Goal: Task Accomplishment & Management: Manage account settings

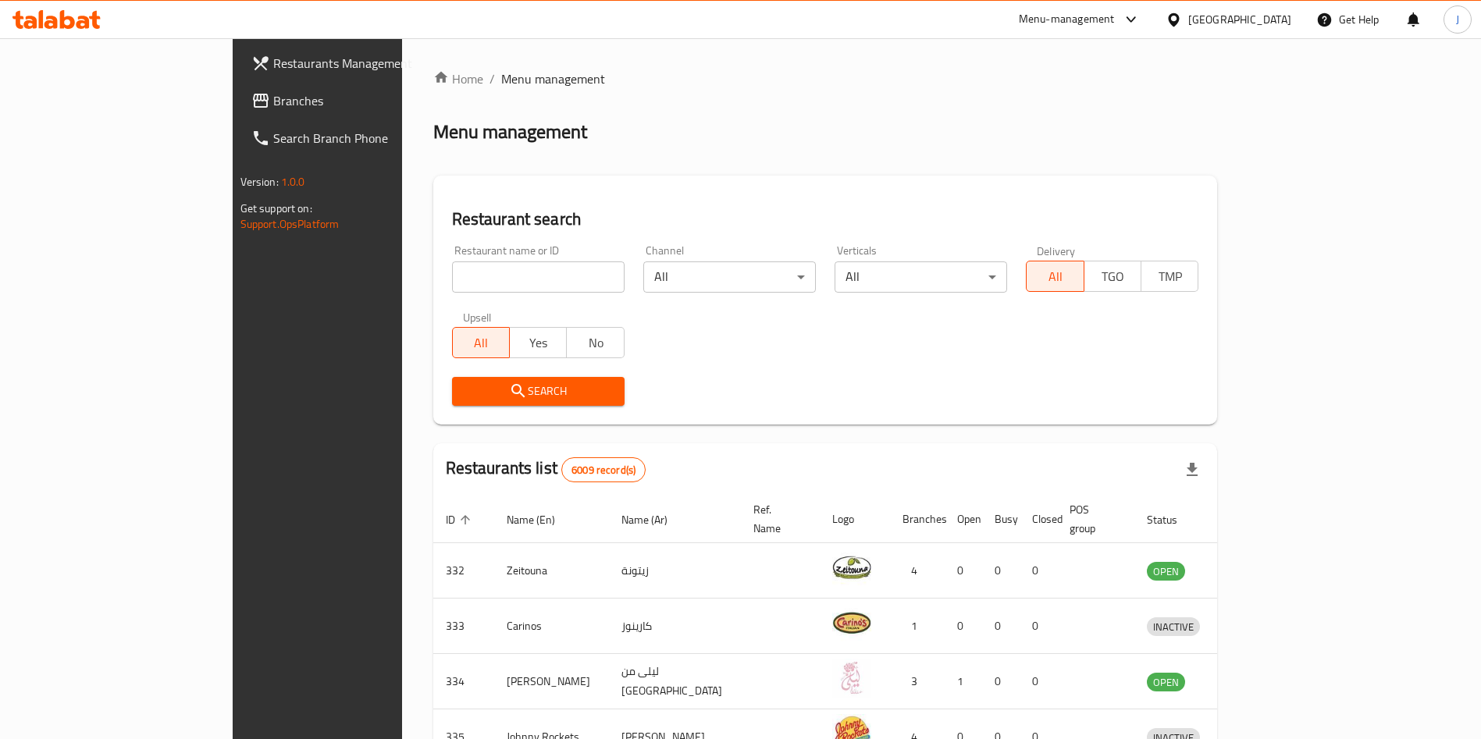
click at [452, 262] on input "search" at bounding box center [538, 277] width 173 height 31
type input "sushi star"
click button "Search" at bounding box center [538, 391] width 173 height 29
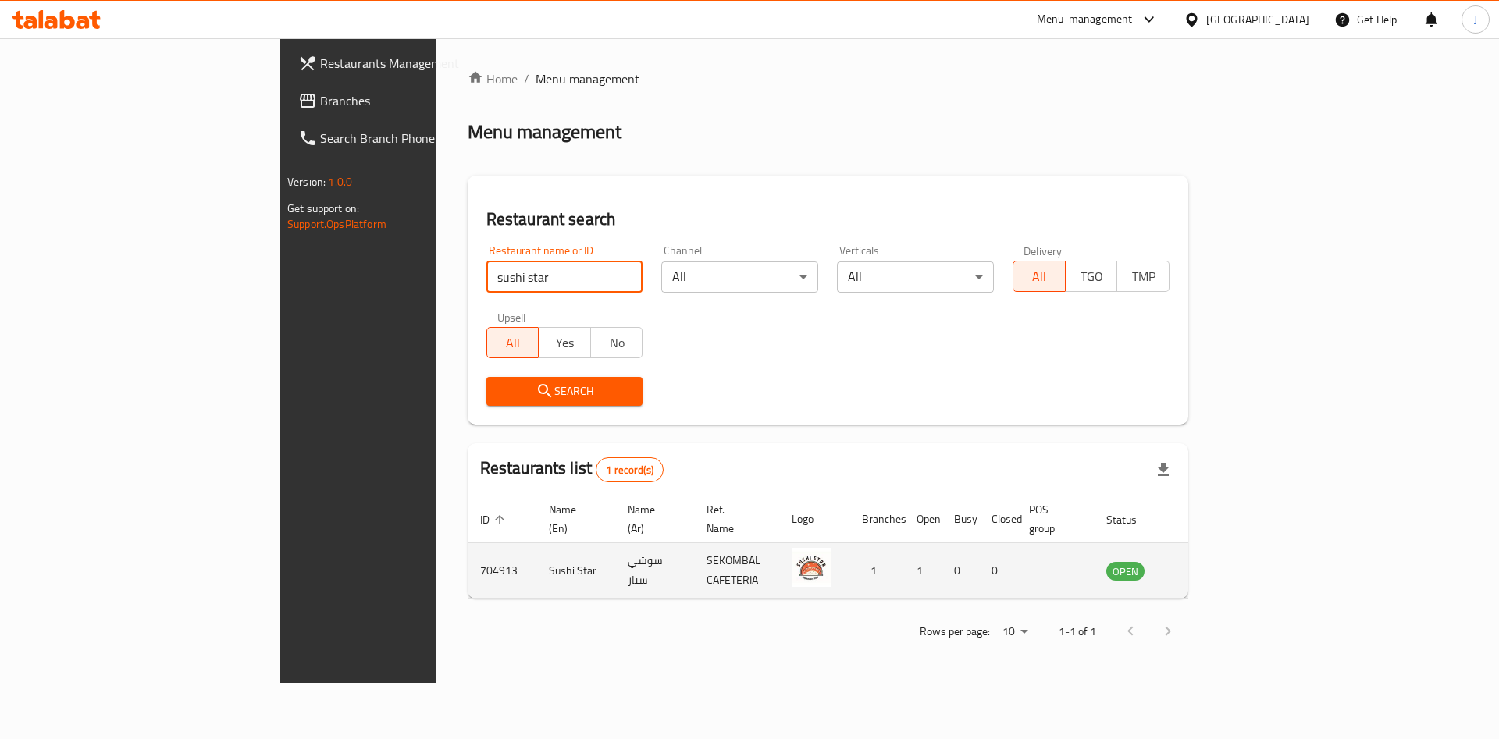
click at [1206, 565] on icon "enhanced table" at bounding box center [1197, 571] width 17 height 13
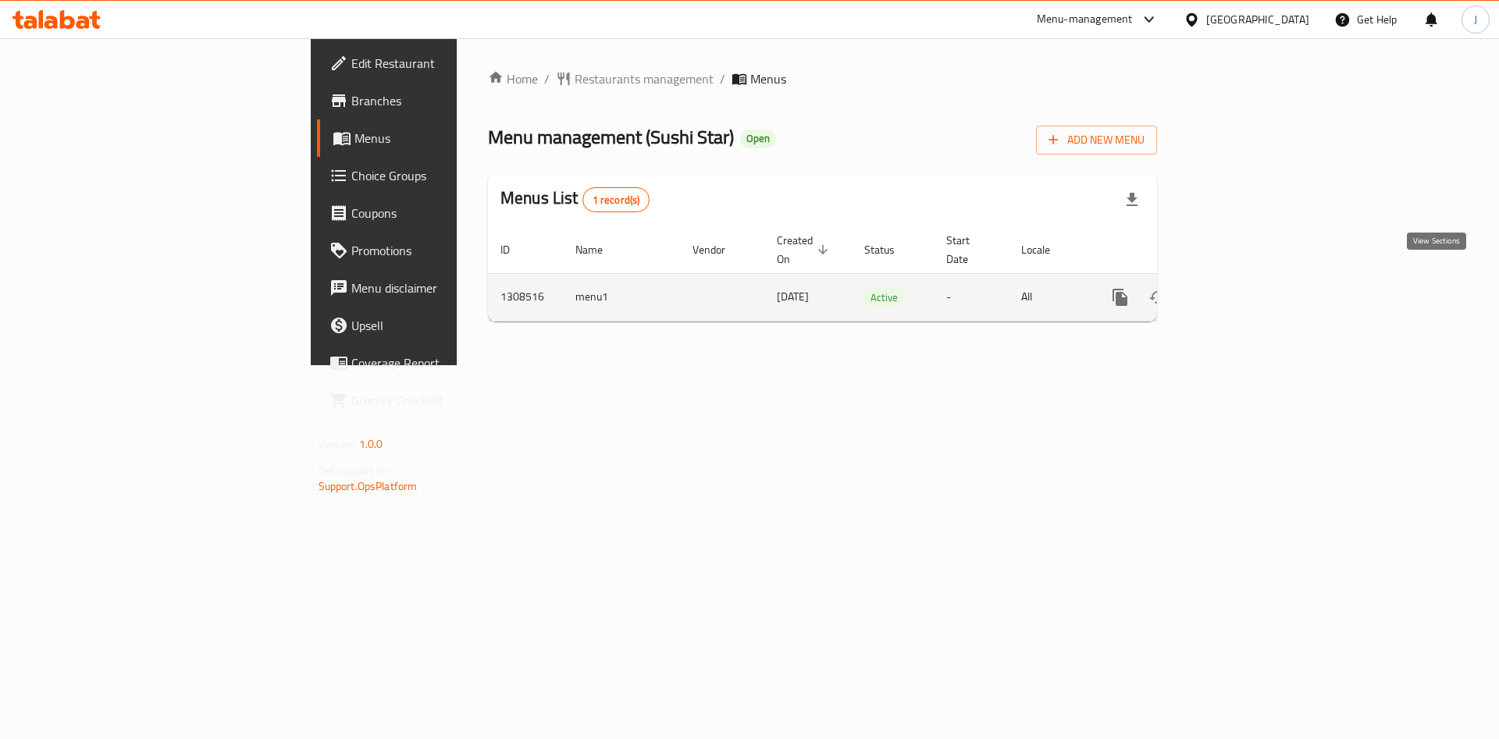
click at [1242, 288] on icon "enhanced table" at bounding box center [1232, 297] width 19 height 19
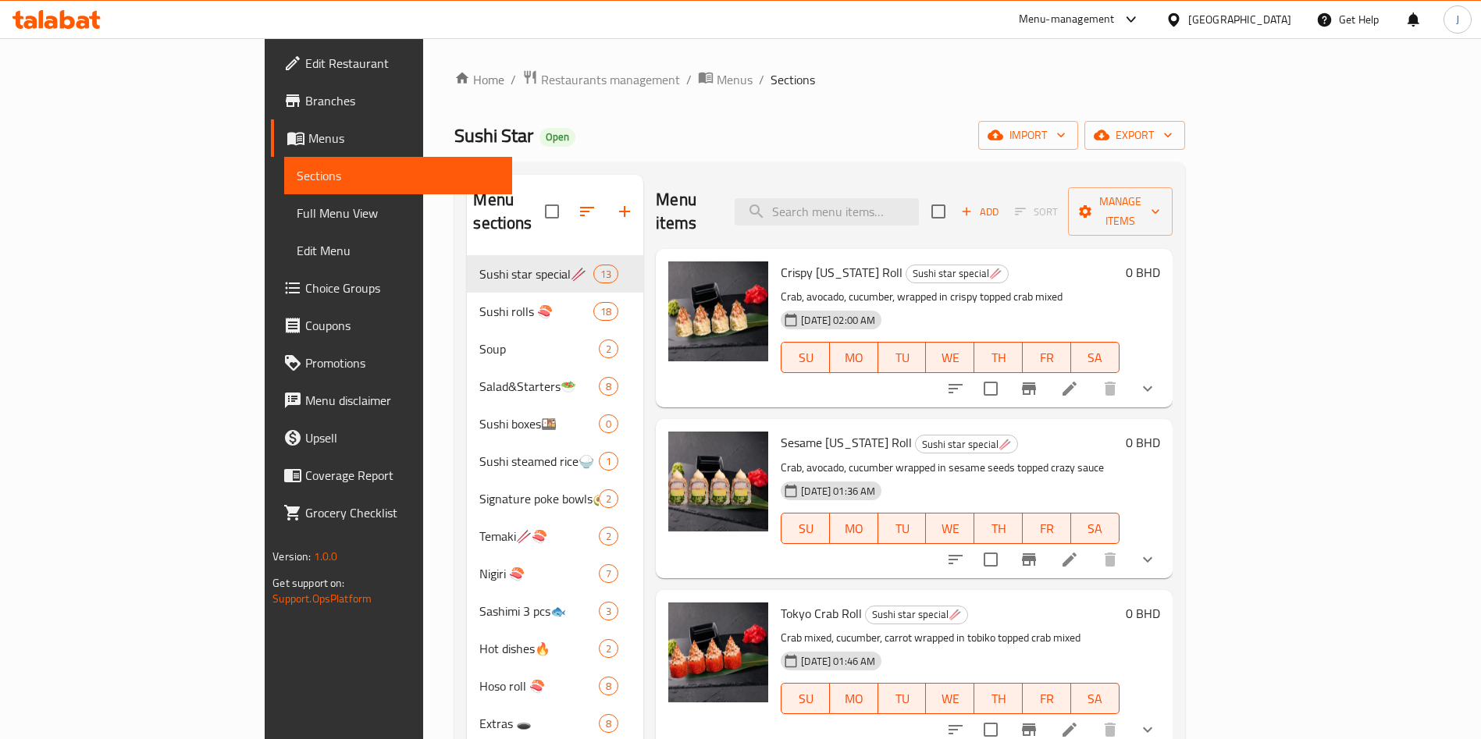
click at [305, 98] on span "Branches" at bounding box center [402, 100] width 194 height 19
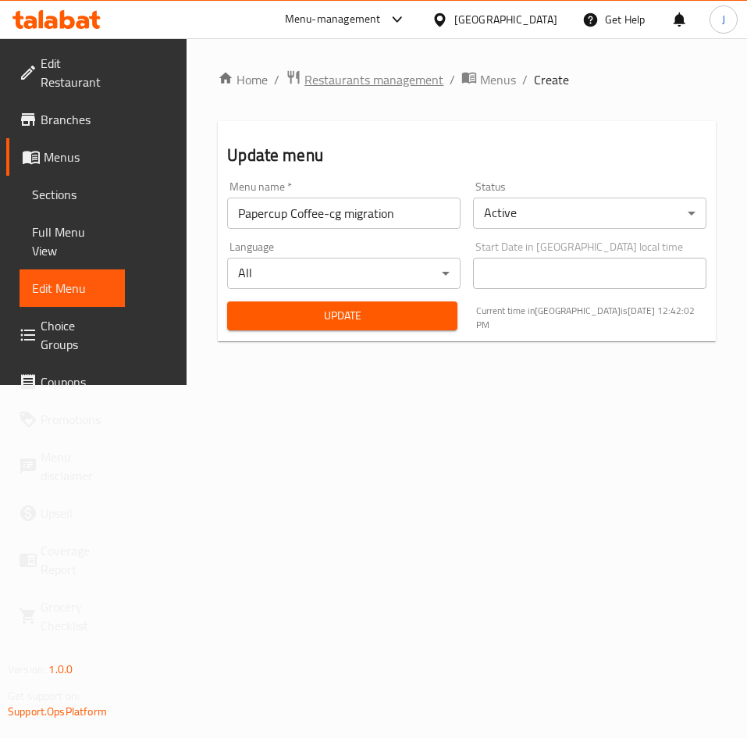
click at [333, 79] on span "Restaurants management" at bounding box center [373, 79] width 139 height 19
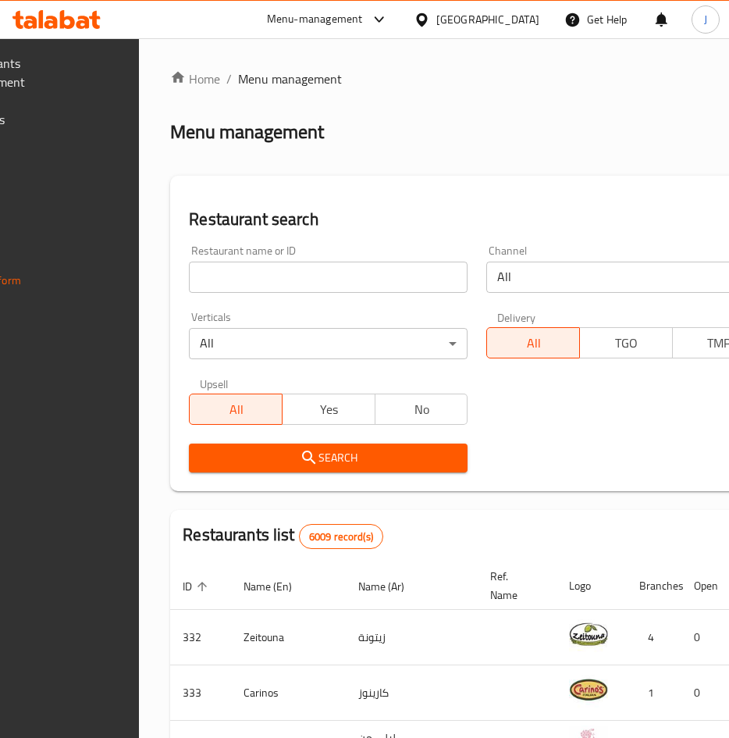
click at [342, 274] on div "Home / Menu management Menu management Restaurant search Restaurant name or ID …" at bounding box center [477, 589] width 614 height 1040
click at [343, 276] on input "search" at bounding box center [328, 277] width 279 height 31
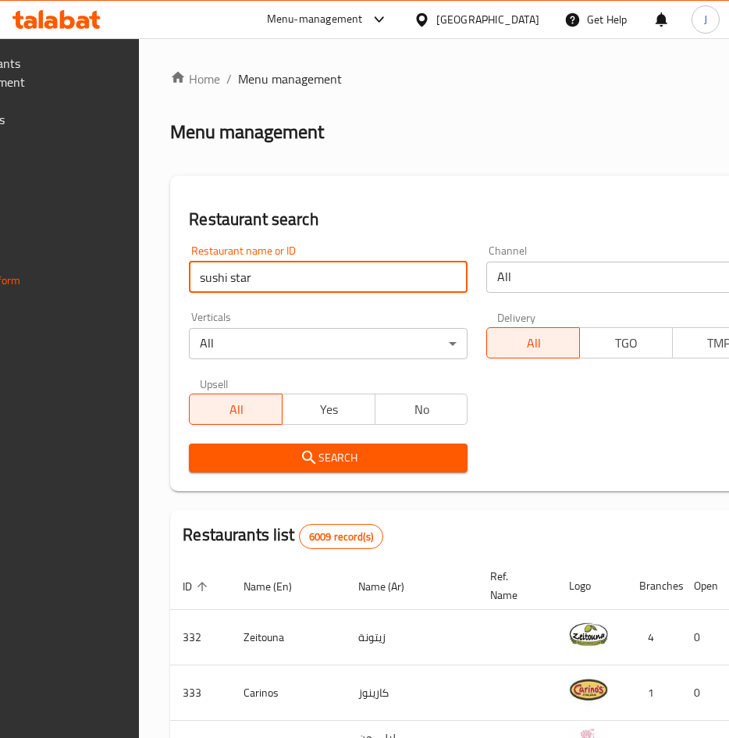
type input "sushi star"
click button "Search" at bounding box center [328, 457] width 279 height 29
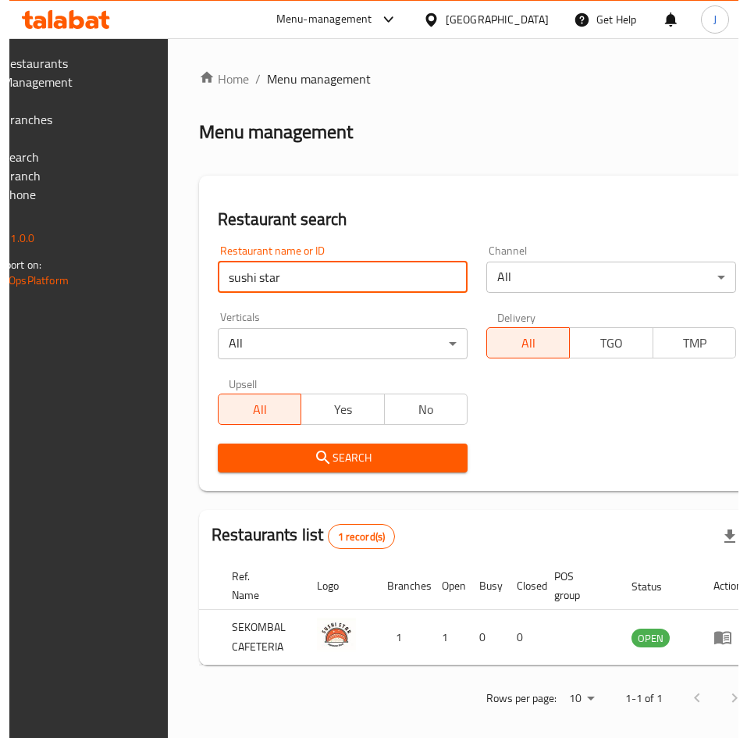
scroll to position [0, 276]
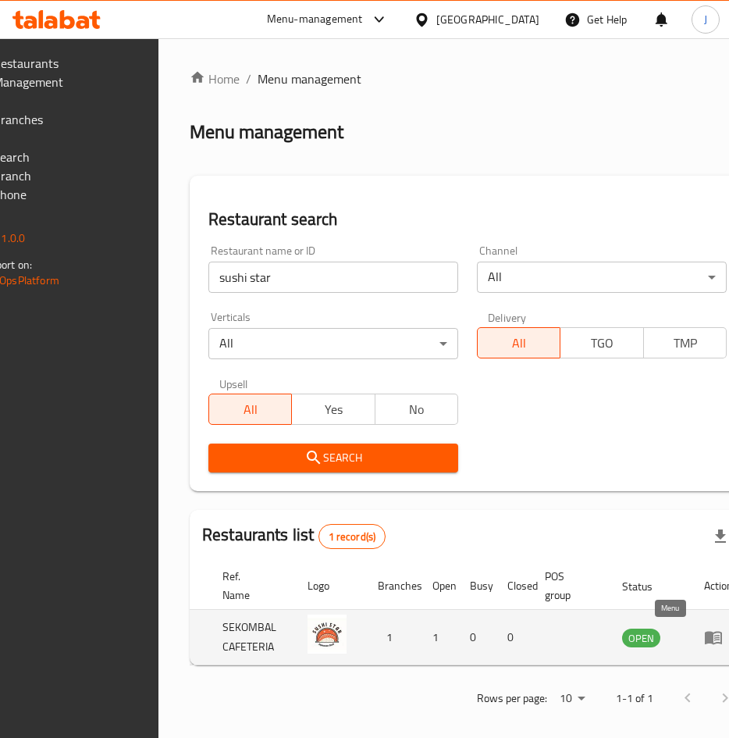
click at [714, 637] on icon "enhanced table" at bounding box center [716, 638] width 5 height 6
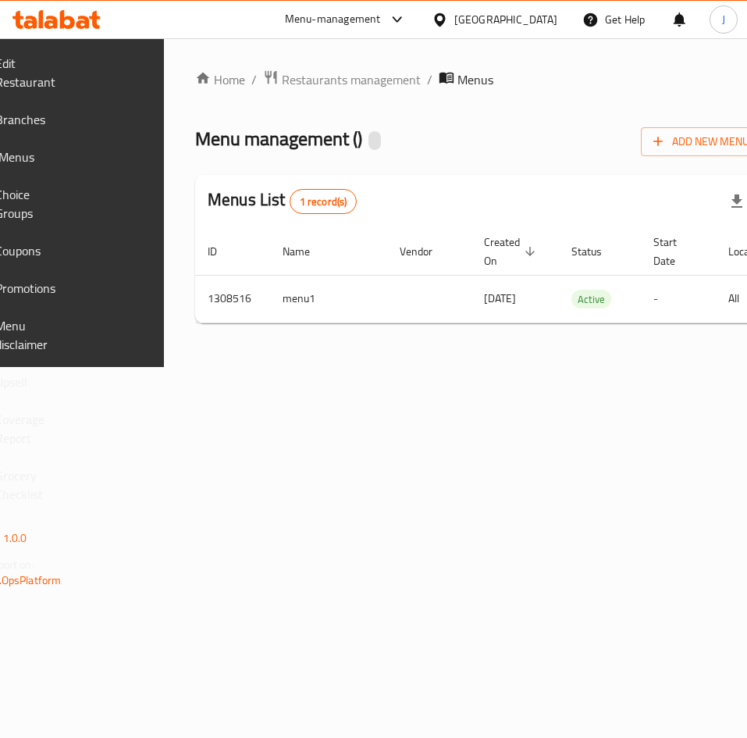
scroll to position [0, 278]
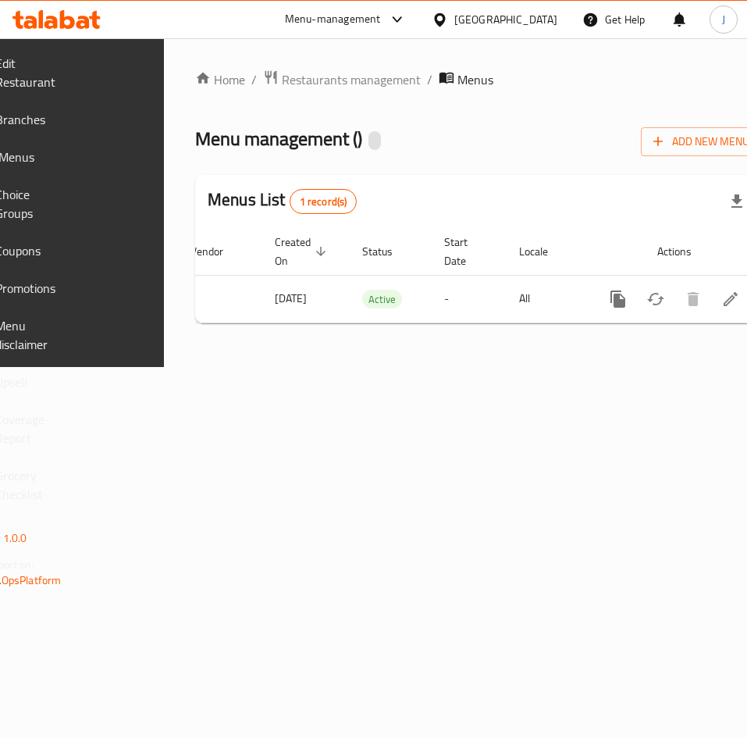
click at [67, 73] on span "Edit Restaurant" at bounding box center [31, 72] width 72 height 37
